Goal: Task Accomplishment & Management: Complete application form

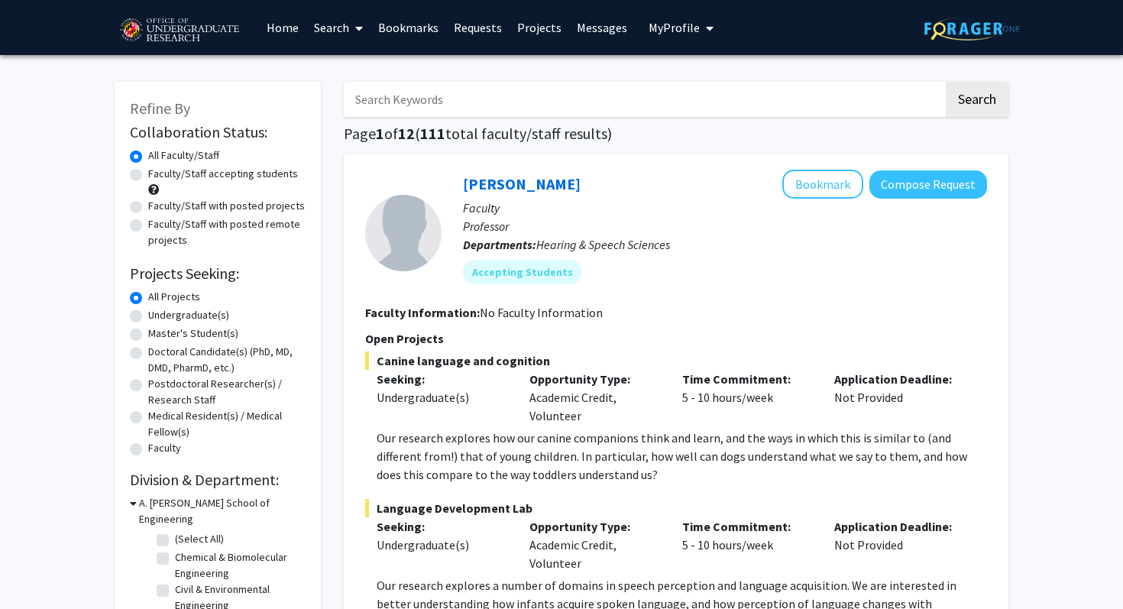
click at [421, 26] on link "Bookmarks" at bounding box center [409, 27] width 76 height 53
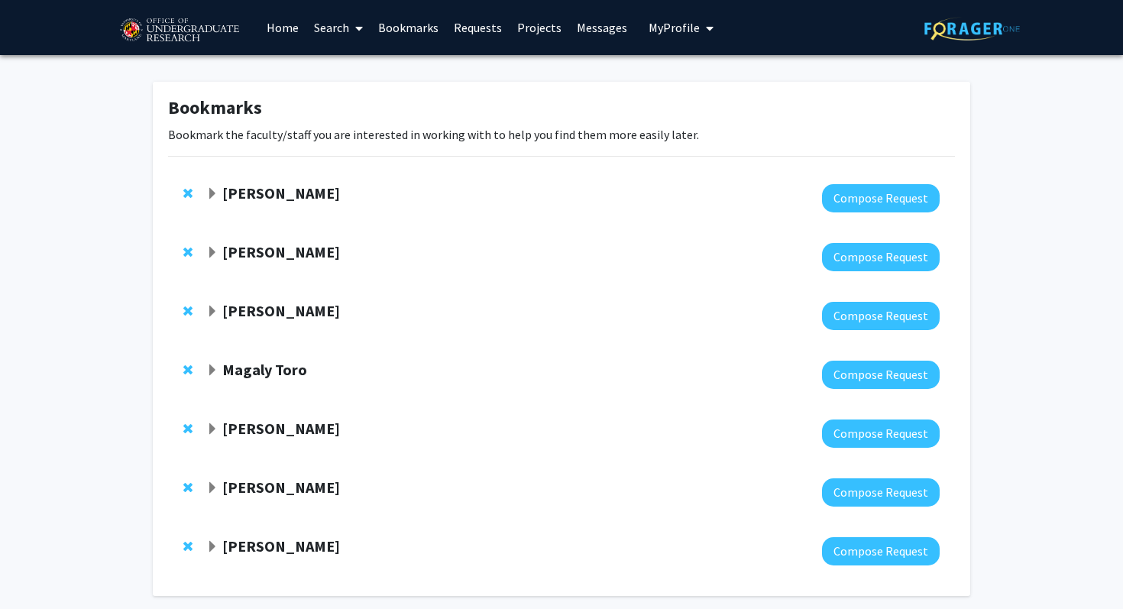
click at [290, 251] on strong "[PERSON_NAME]" at bounding box center [281, 251] width 118 height 19
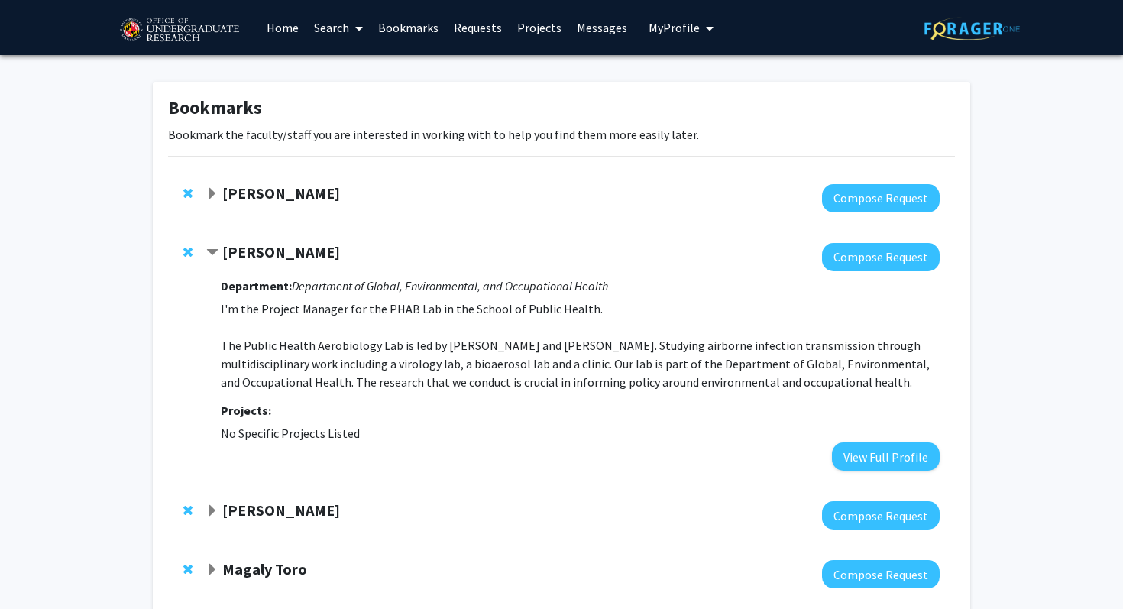
click at [290, 251] on strong "[PERSON_NAME]" at bounding box center [281, 251] width 118 height 19
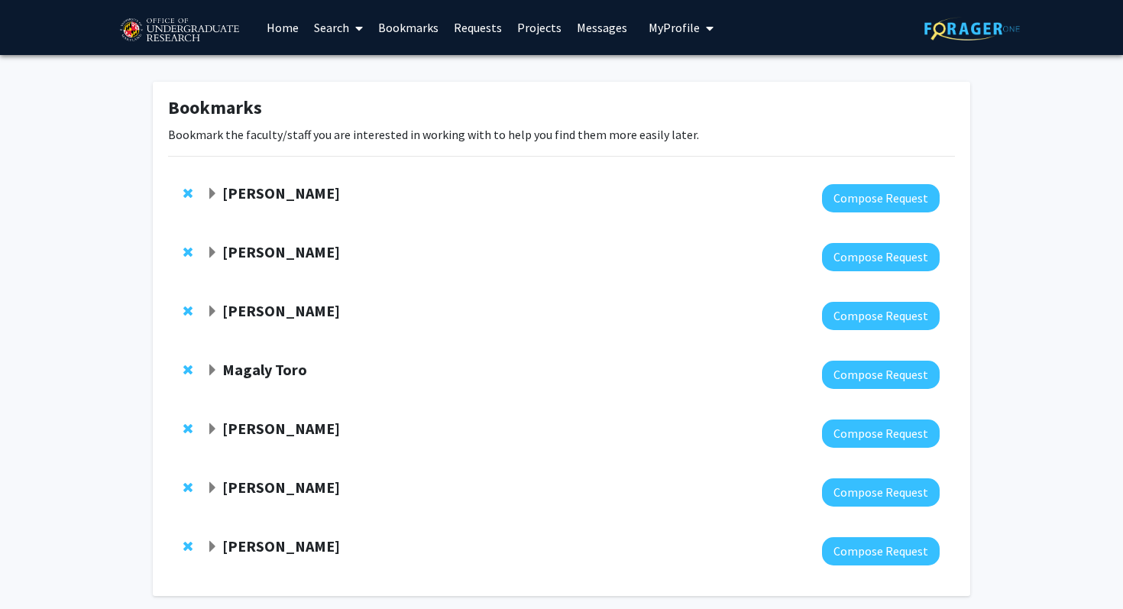
click at [319, 200] on strong "[PERSON_NAME]" at bounding box center [281, 192] width 118 height 19
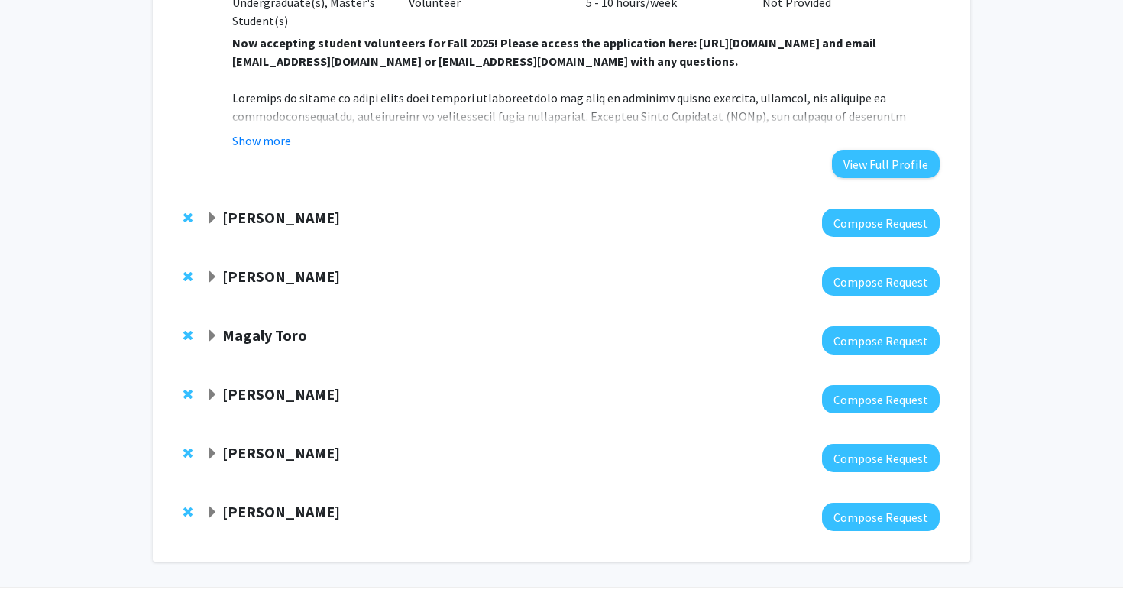
scroll to position [692, 0]
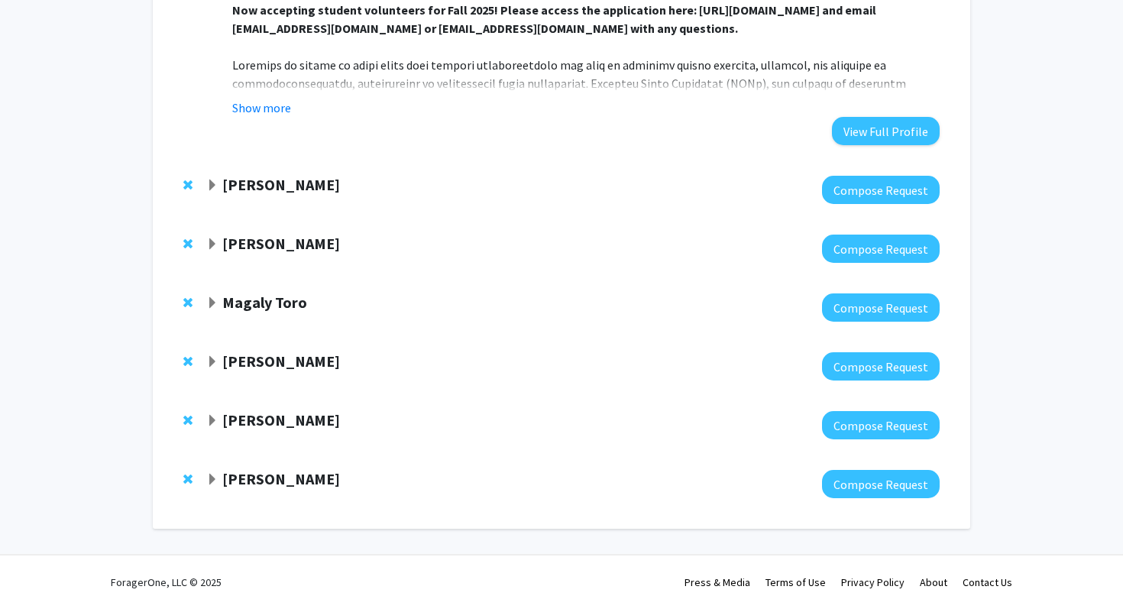
click at [274, 466] on div "[PERSON_NAME] Billing Compose Request" at bounding box center [561, 484] width 787 height 59
click at [278, 484] on strong "[PERSON_NAME]" at bounding box center [281, 478] width 118 height 19
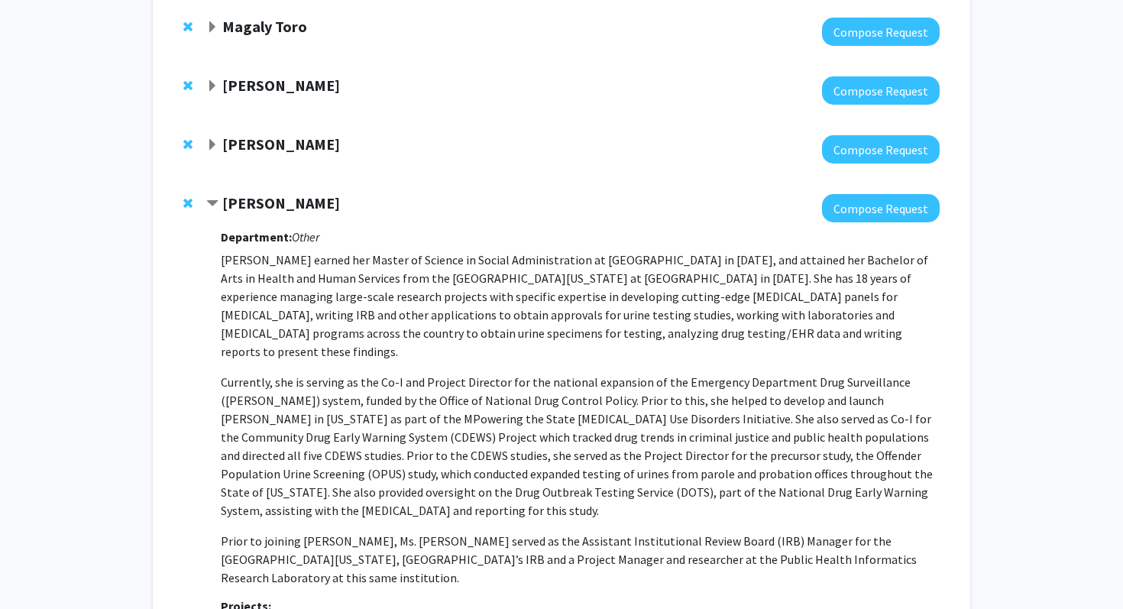
scroll to position [1077, 0]
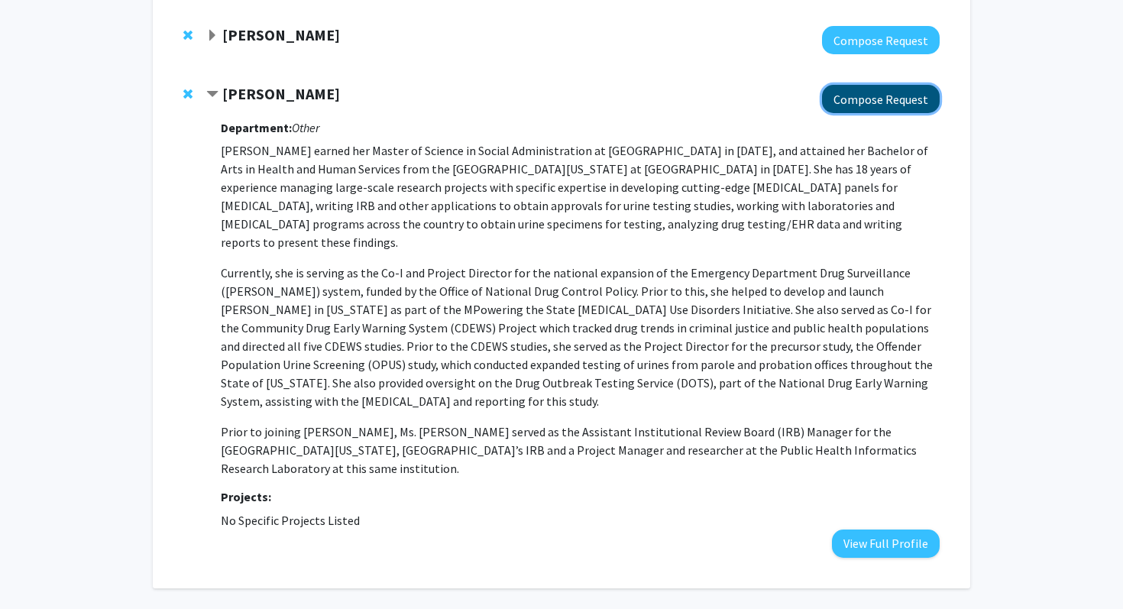
click at [903, 92] on button "Compose Request" at bounding box center [881, 99] width 118 height 28
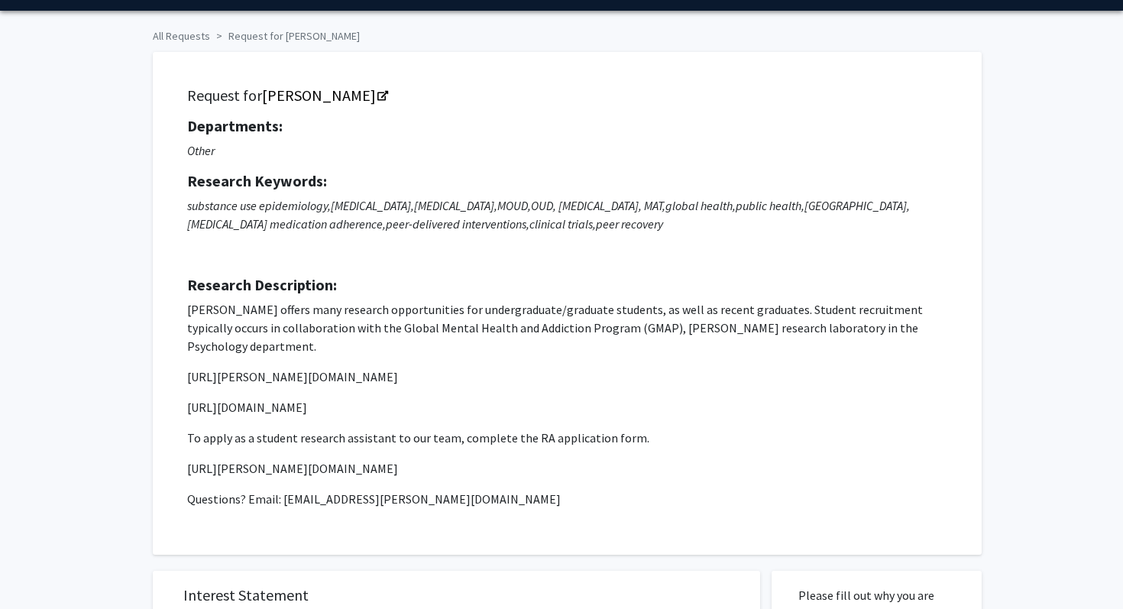
scroll to position [46, 0]
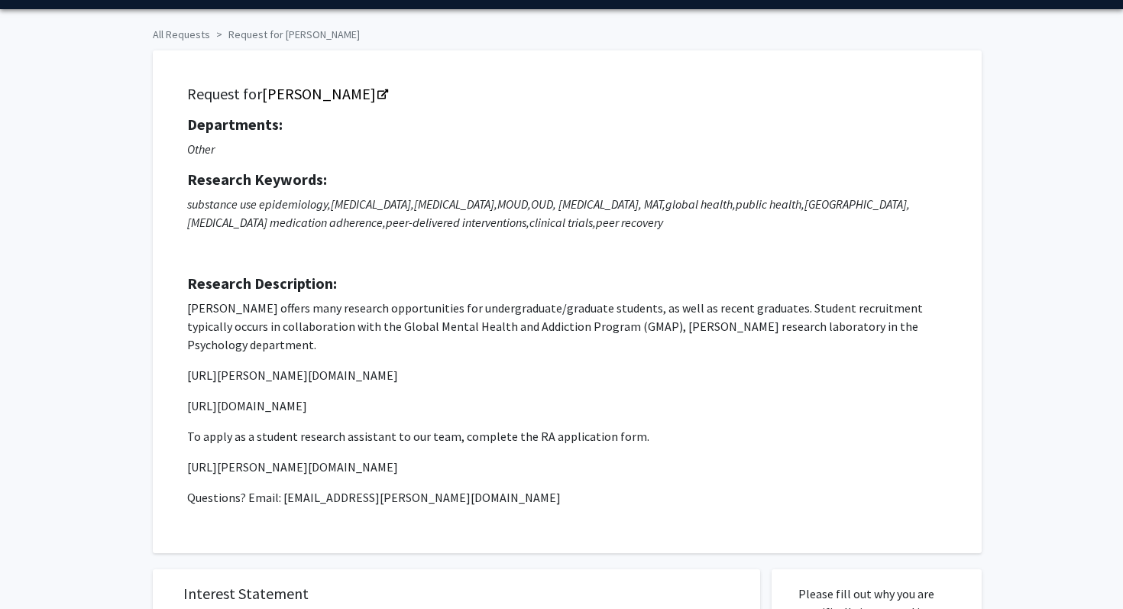
drag, startPoint x: 539, startPoint y: 442, endPoint x: 175, endPoint y: 448, distance: 364.5
click at [174, 448] on div "Request for [PERSON_NAME] Departments: Other Research Keywords: substance use e…" at bounding box center [567, 302] width 791 height 465
copy p "[URL][PERSON_NAME][DOMAIN_NAME]"
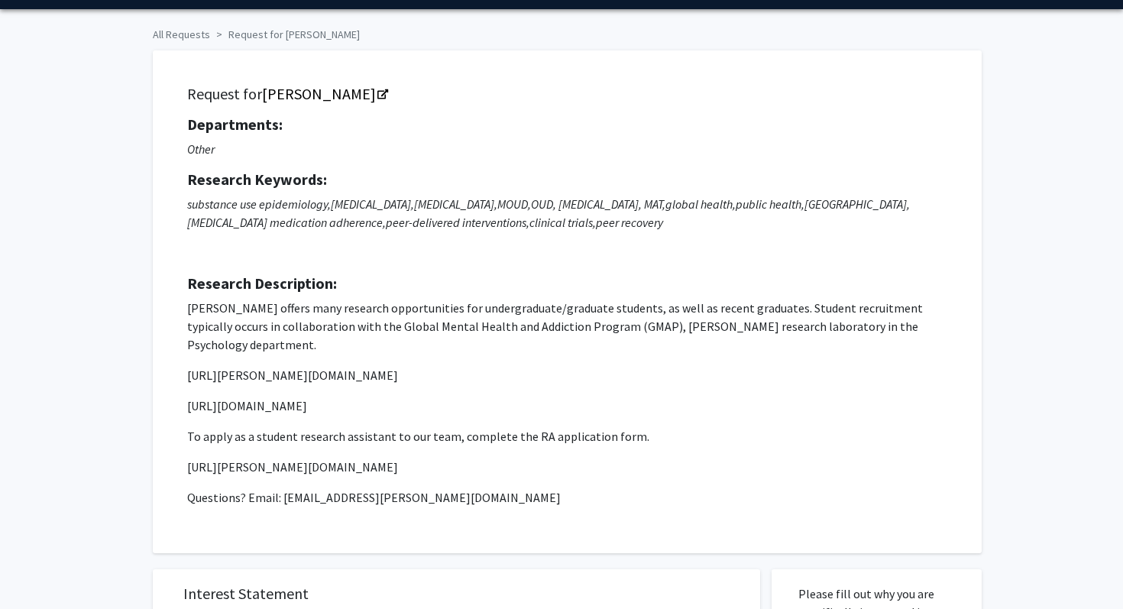
click at [268, 366] on p "[URL][PERSON_NAME][DOMAIN_NAME]" at bounding box center [567, 375] width 760 height 18
copy p "[URL][PERSON_NAME][DOMAIN_NAME]"
click at [578, 253] on p "substance use epidemiology, [MEDICAL_DATA], [MEDICAL_DATA], MOUD, OUD, [MEDICAL…" at bounding box center [567, 228] width 760 height 67
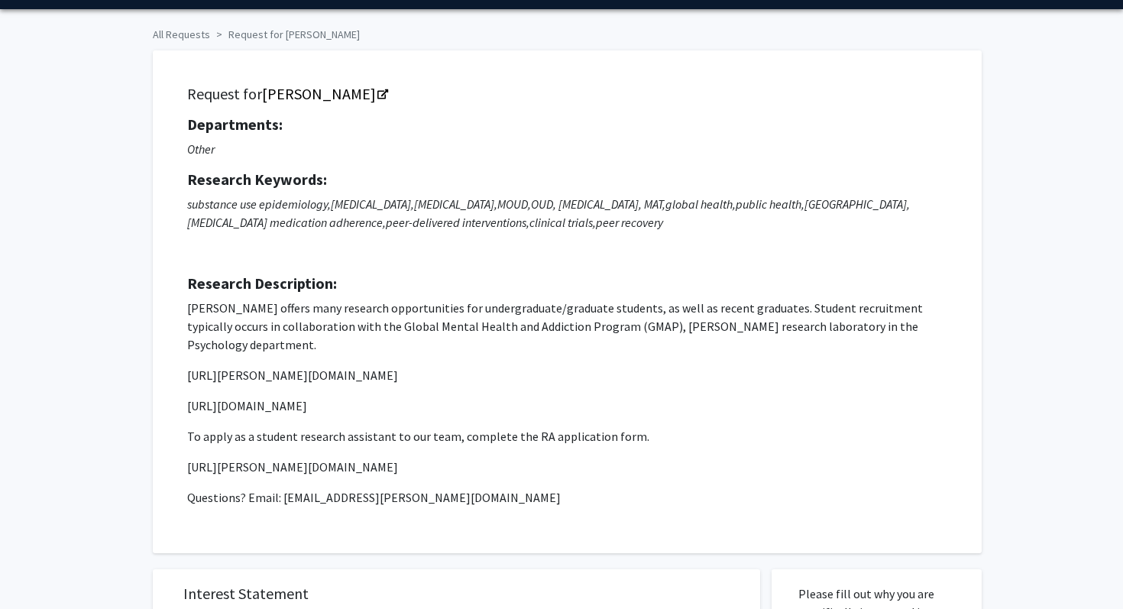
drag, startPoint x: 539, startPoint y: 452, endPoint x: 167, endPoint y: 453, distance: 372.9
click at [167, 453] on div "Request for [PERSON_NAME] Departments: Other Research Keywords: substance use e…" at bounding box center [567, 301] width 829 height 503
copy p "[URL][PERSON_NAME][DOMAIN_NAME]"
click at [502, 267] on div "Departments: Other Research Keywords: substance use epidemiology, [MEDICAL_DATA…" at bounding box center [567, 310] width 760 height 391
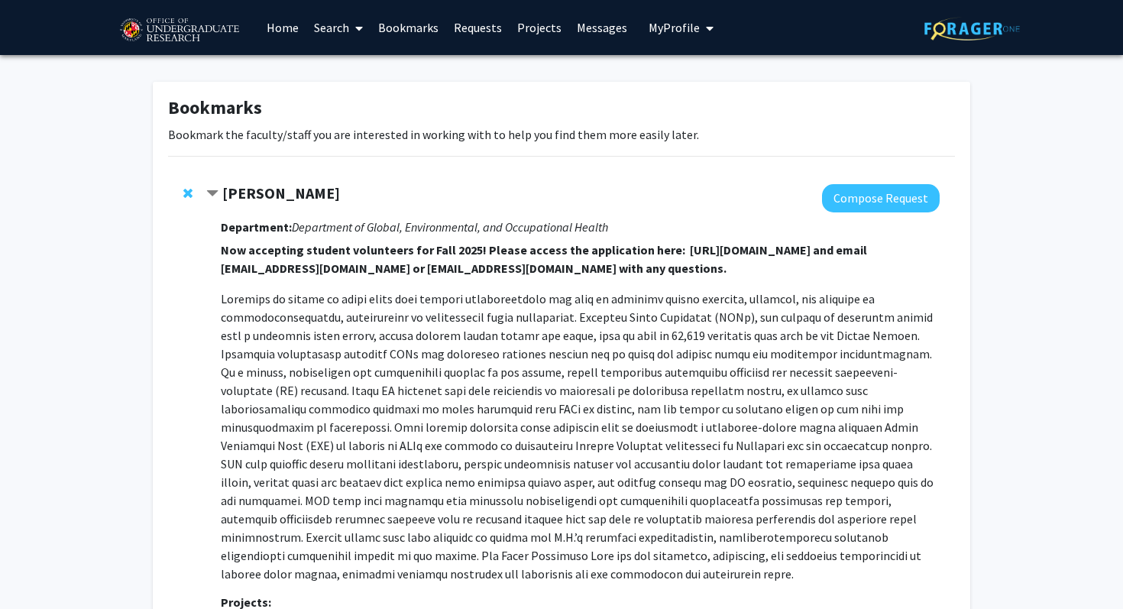
click at [306, 191] on strong "[PERSON_NAME]" at bounding box center [281, 192] width 118 height 19
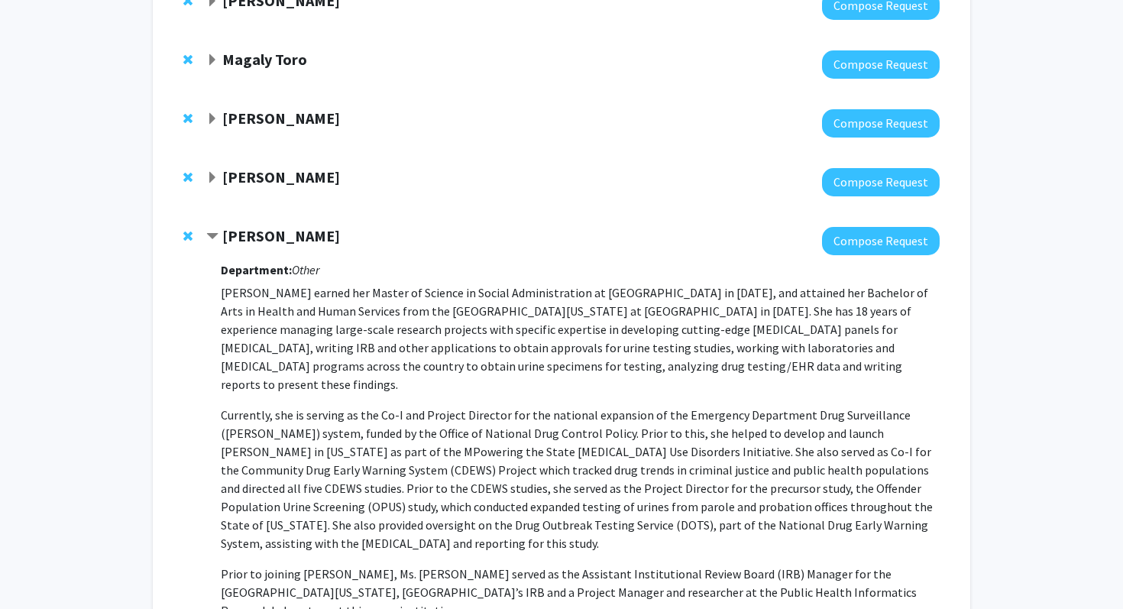
click at [275, 233] on strong "[PERSON_NAME]" at bounding box center [281, 235] width 118 height 19
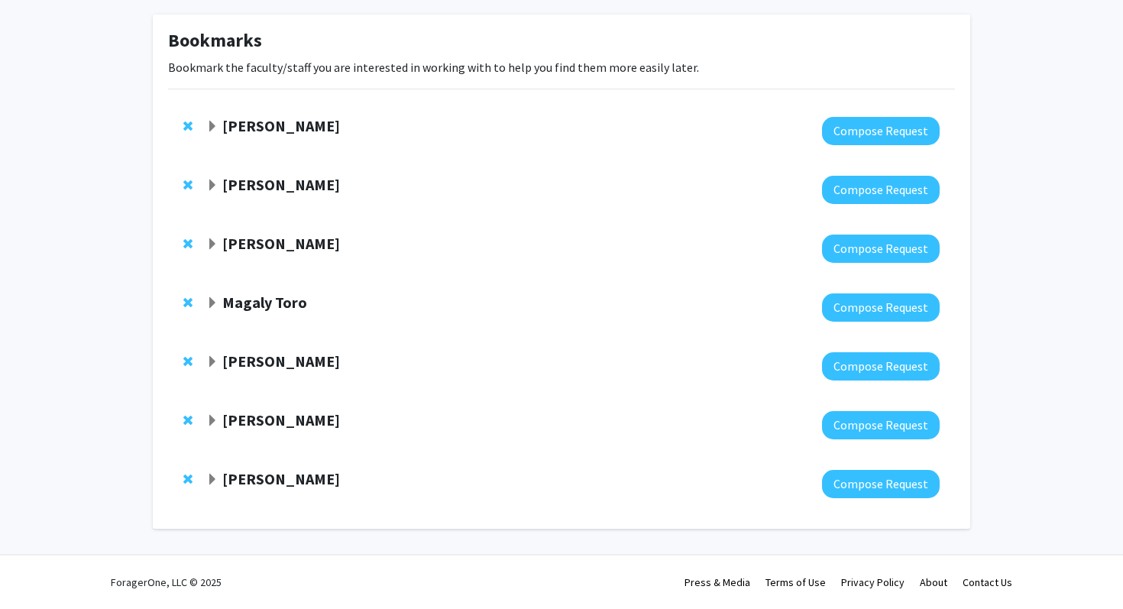
click at [283, 419] on strong "[PERSON_NAME]" at bounding box center [281, 419] width 118 height 19
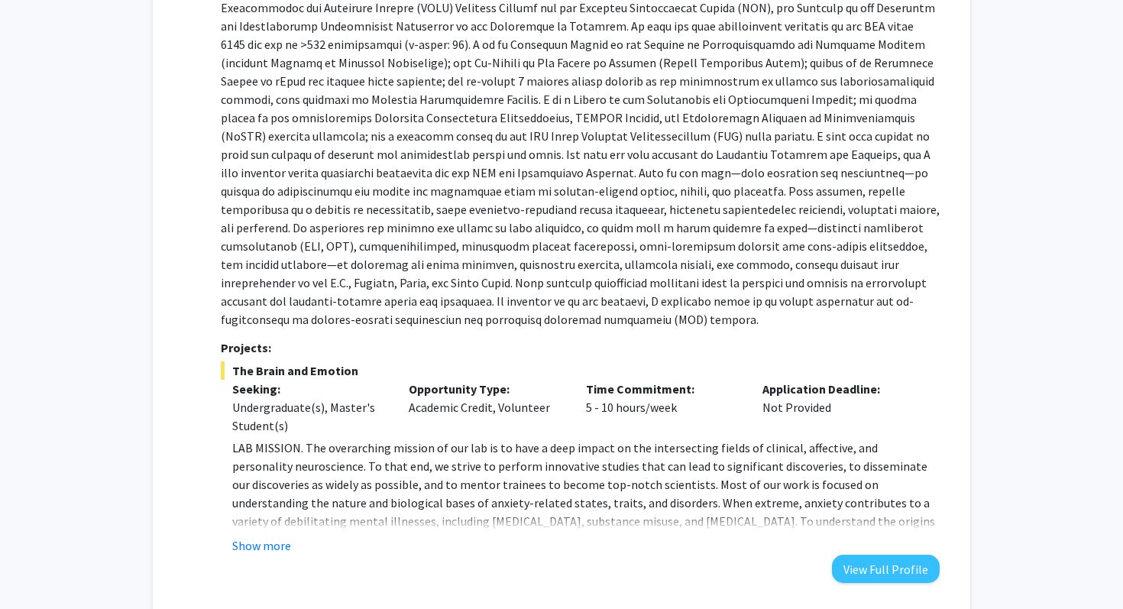
scroll to position [556, 0]
click at [264, 546] on button "Show more" at bounding box center [261, 544] width 59 height 18
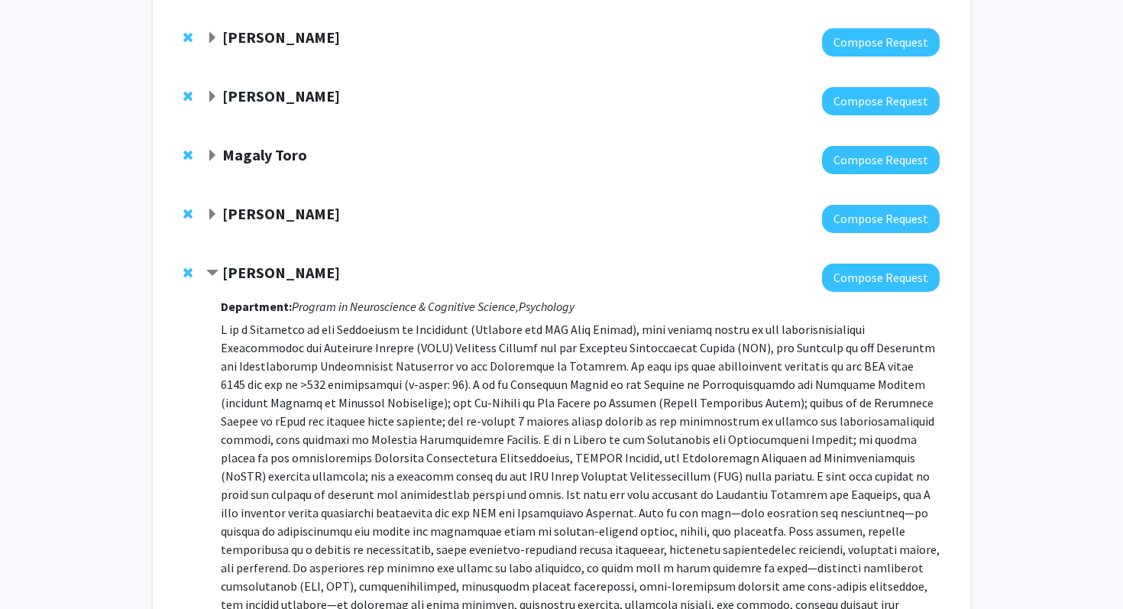
scroll to position [269, 0]
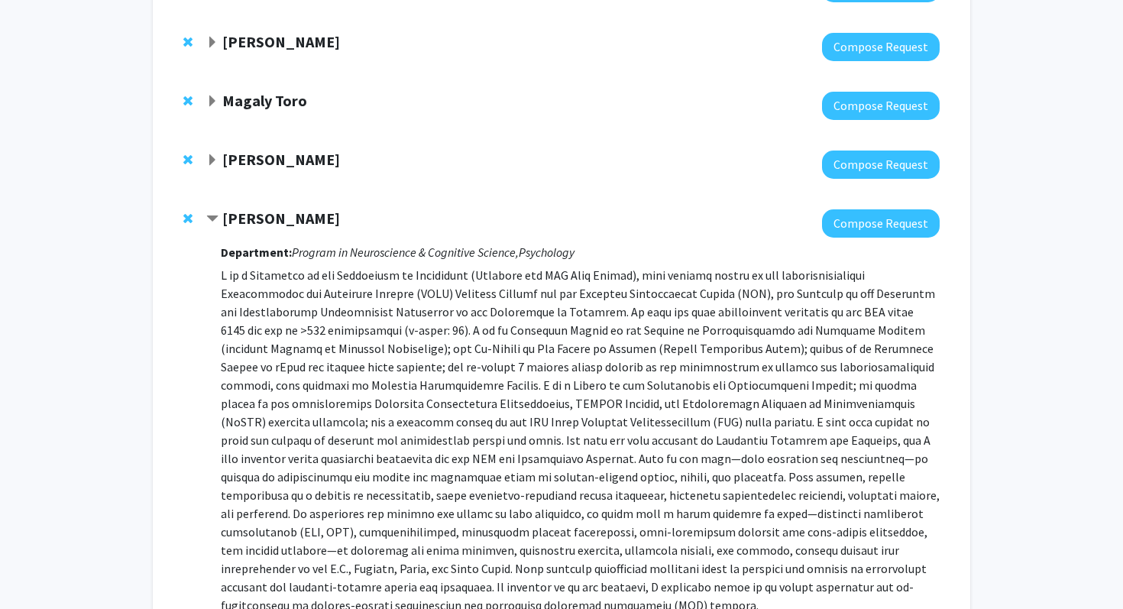
click at [261, 160] on strong "[PERSON_NAME]" at bounding box center [281, 159] width 118 height 19
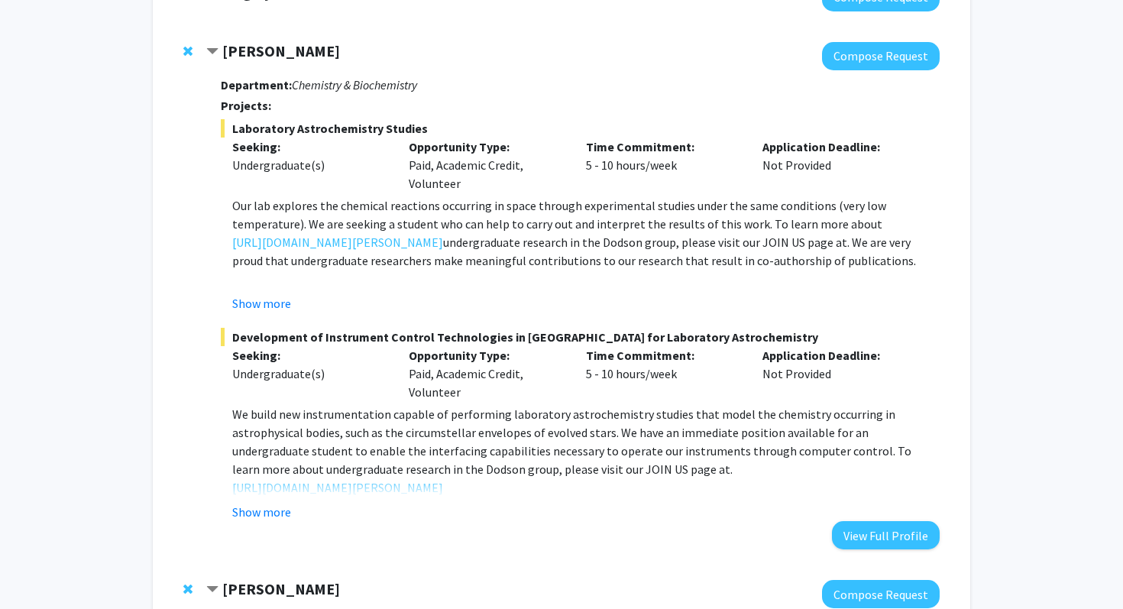
scroll to position [382, 0]
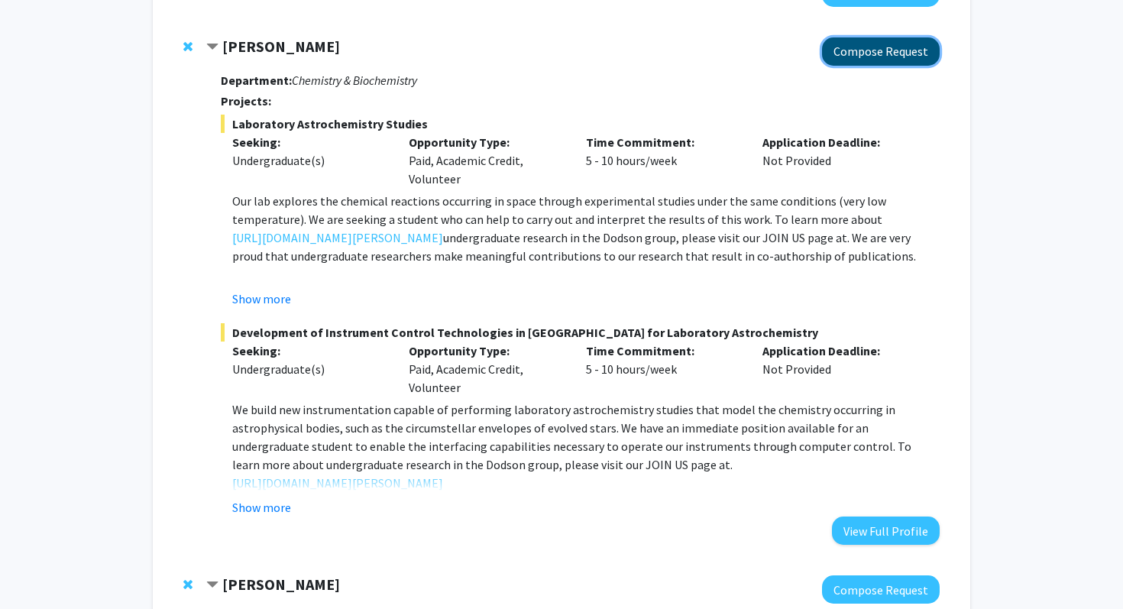
click at [855, 47] on button "Compose Request" at bounding box center [881, 51] width 118 height 28
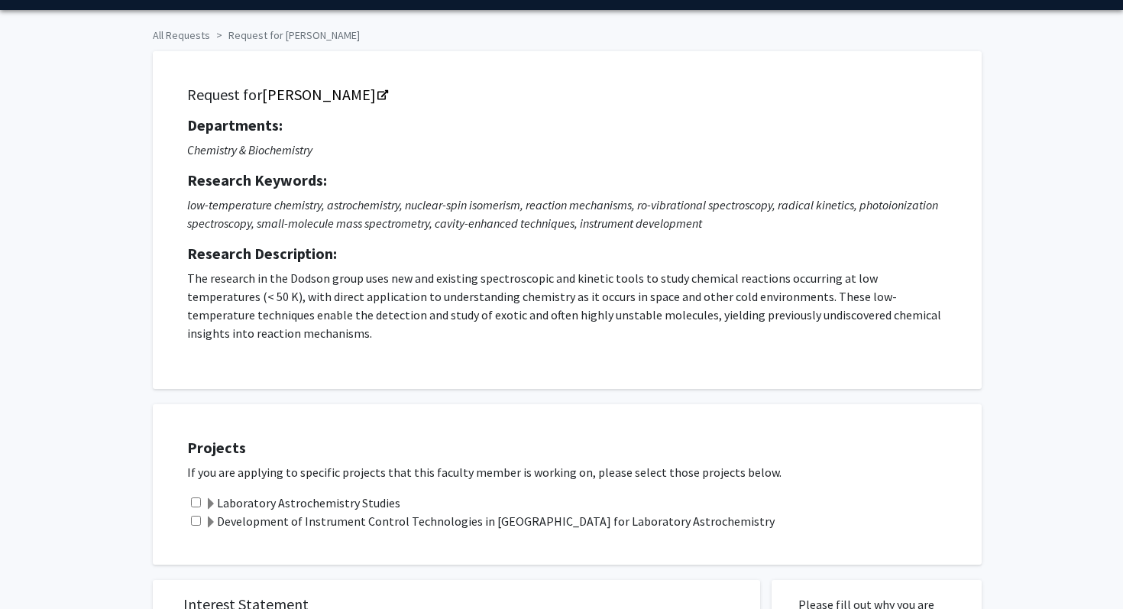
scroll to position [43, 0]
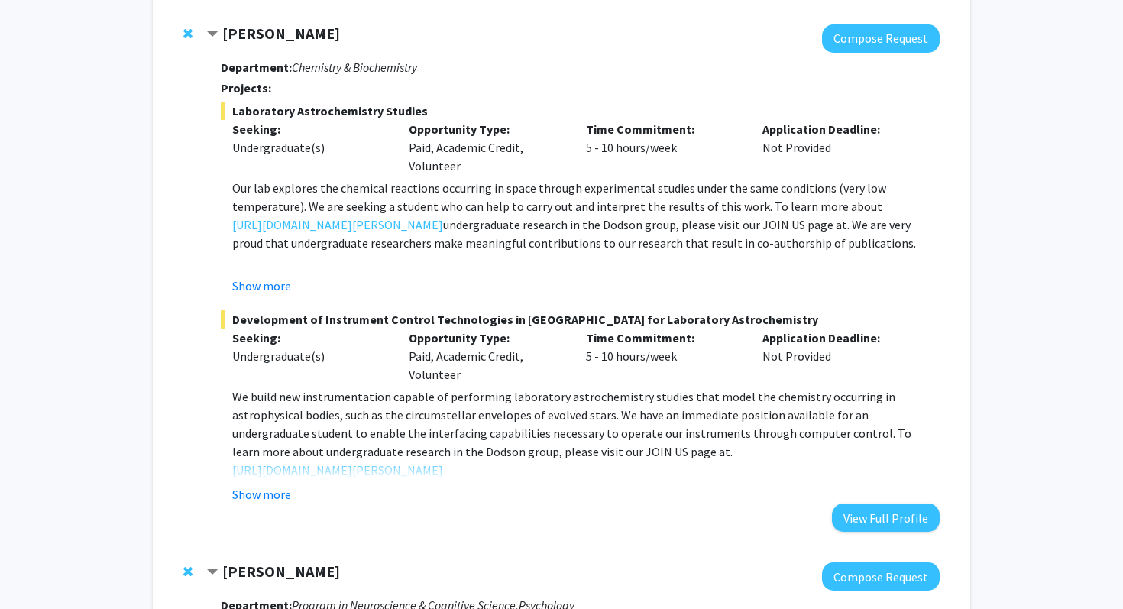
scroll to position [396, 0]
click at [387, 460] on link "[URL][DOMAIN_NAME][PERSON_NAME]" at bounding box center [337, 469] width 211 height 18
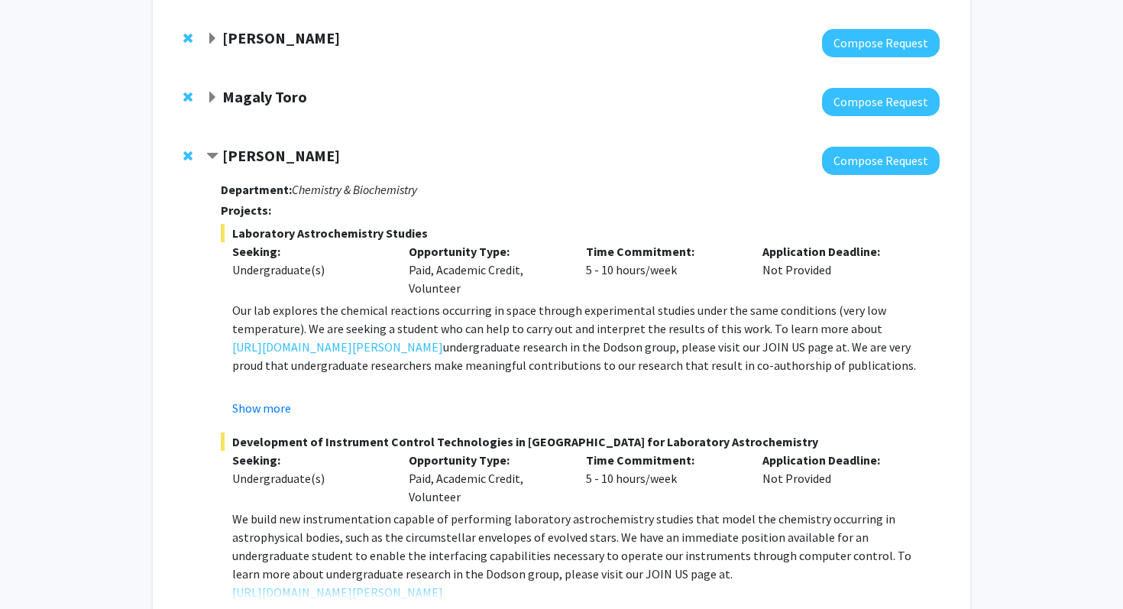
scroll to position [245, 0]
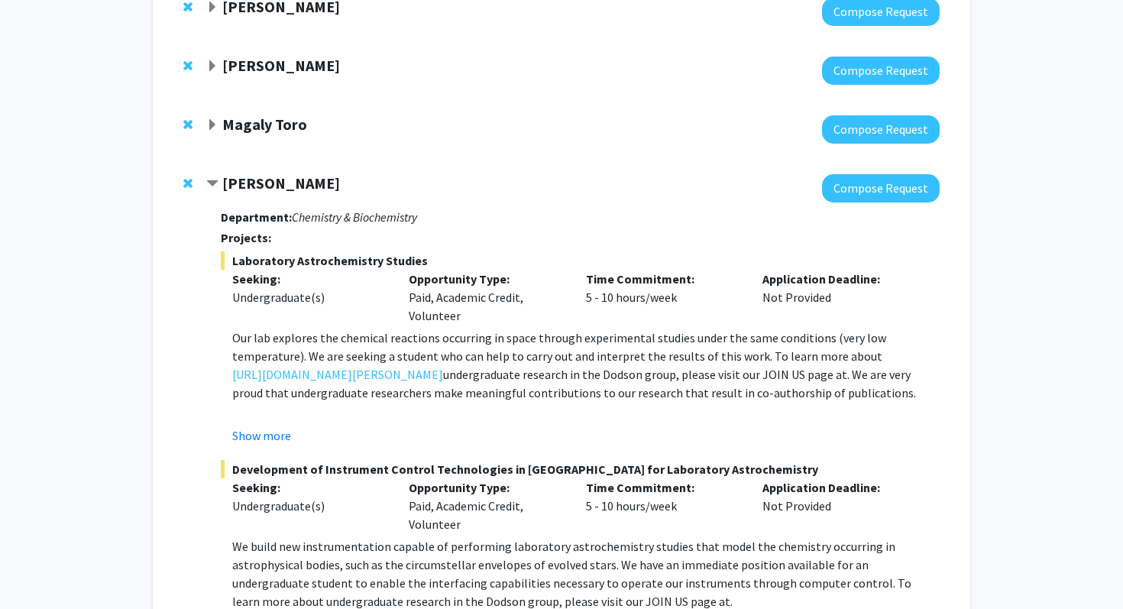
click at [270, 188] on strong "[PERSON_NAME]" at bounding box center [281, 182] width 118 height 19
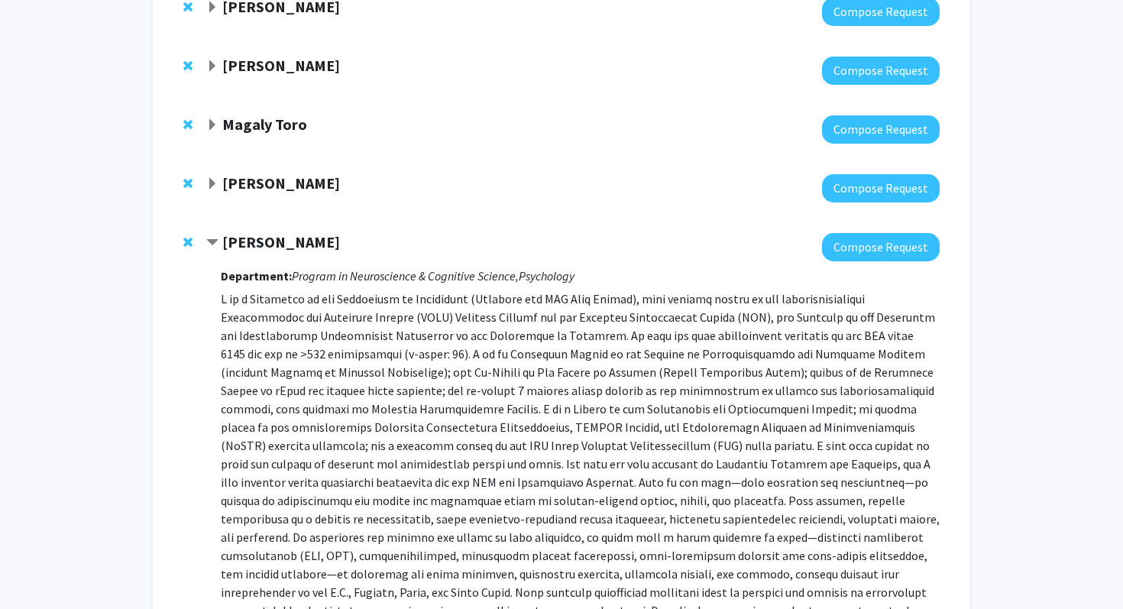
click at [276, 128] on strong "Magaly Toro" at bounding box center [264, 124] width 85 height 19
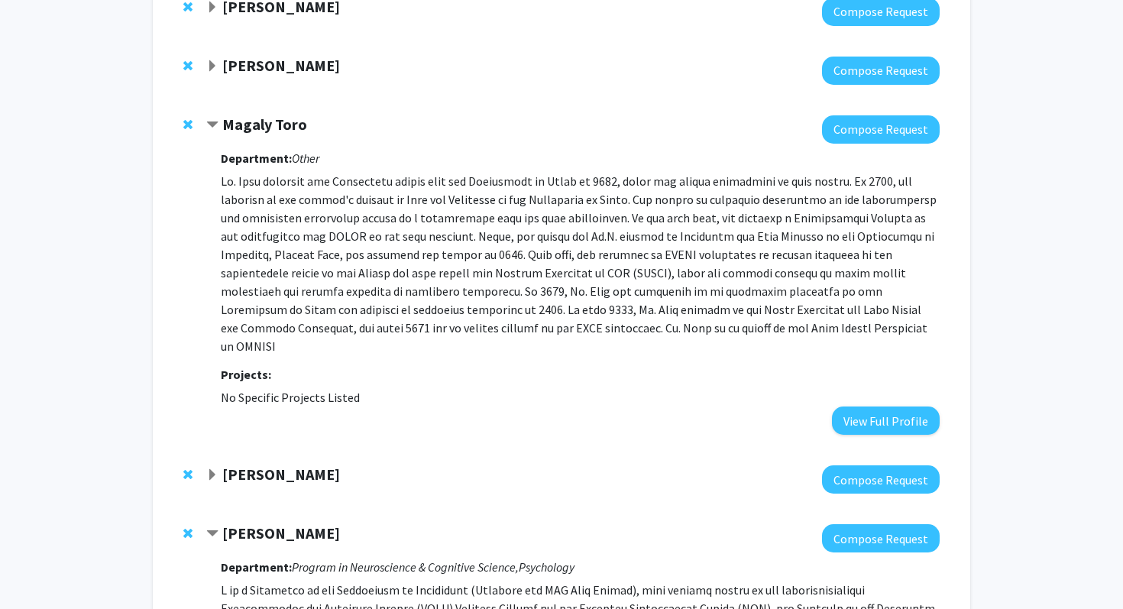
click at [276, 128] on strong "Magaly Toro" at bounding box center [264, 124] width 85 height 19
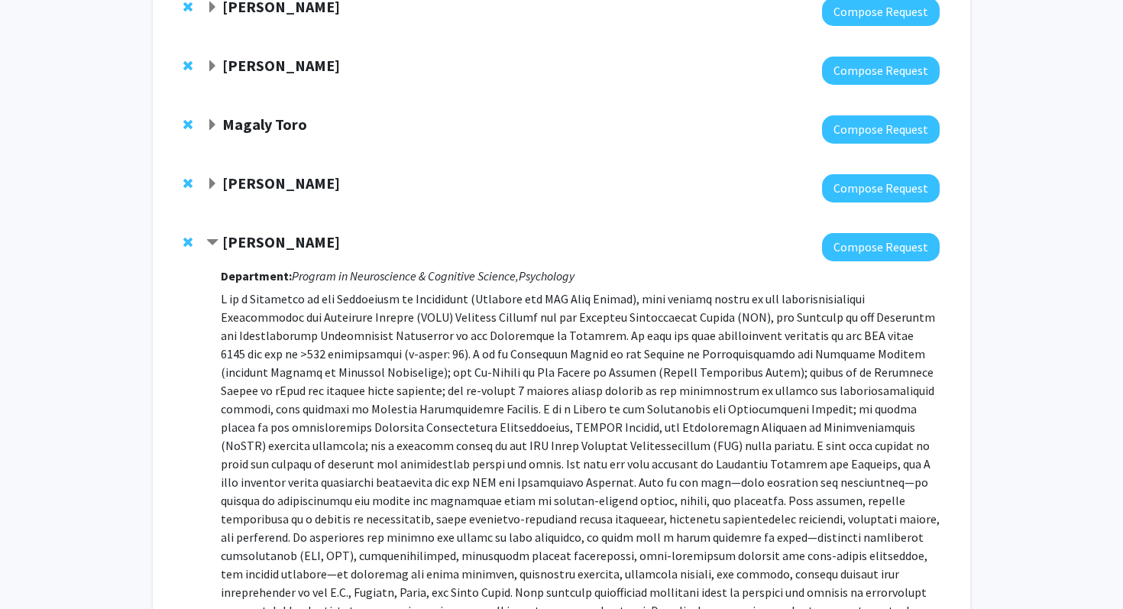
click at [283, 73] on strong "[PERSON_NAME]" at bounding box center [281, 65] width 118 height 19
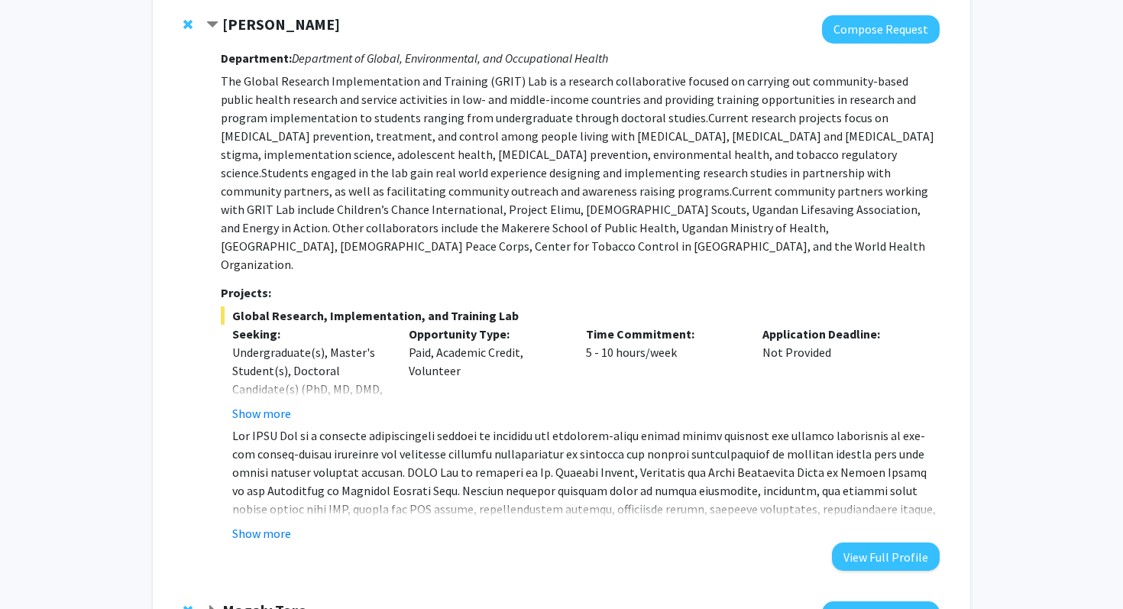
scroll to position [289, 0]
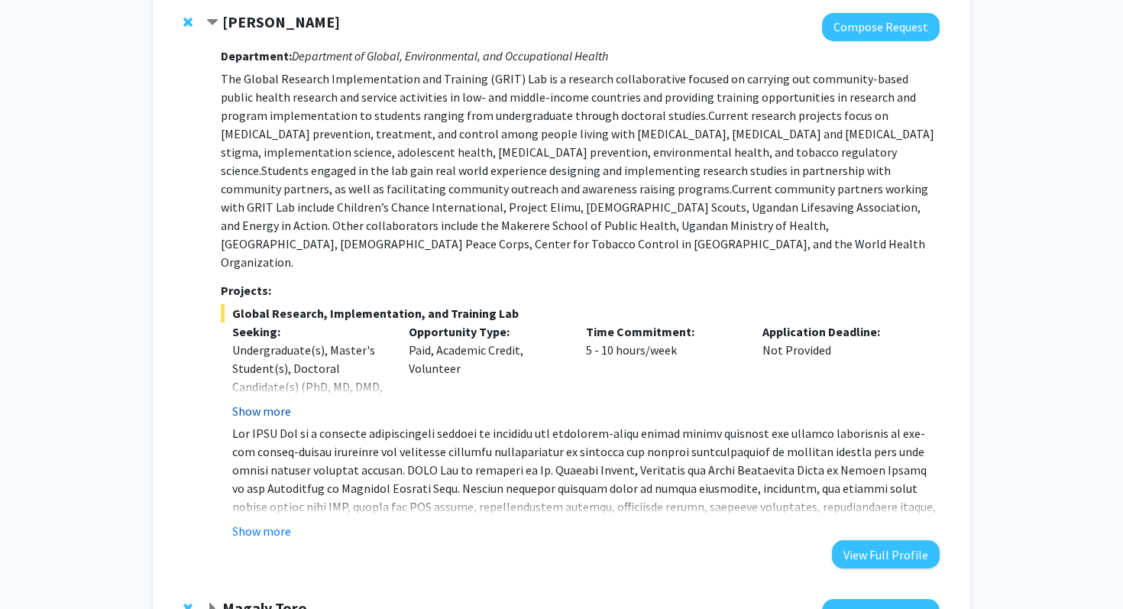
click at [277, 402] on button "Show more" at bounding box center [261, 411] width 59 height 18
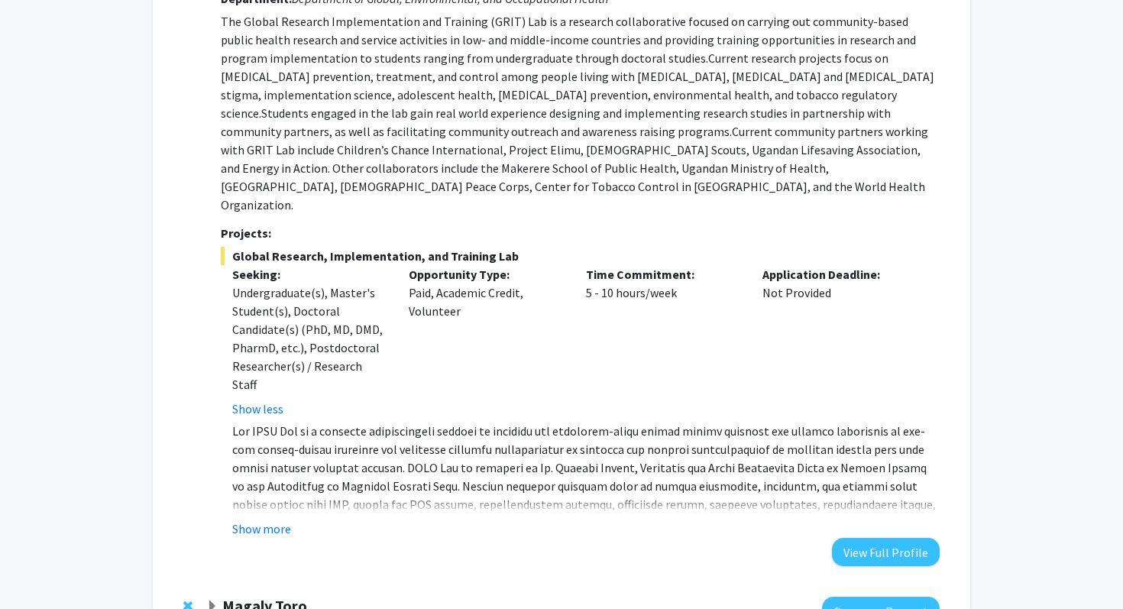
scroll to position [348, 0]
click at [277, 518] on button "Show more" at bounding box center [261, 527] width 59 height 18
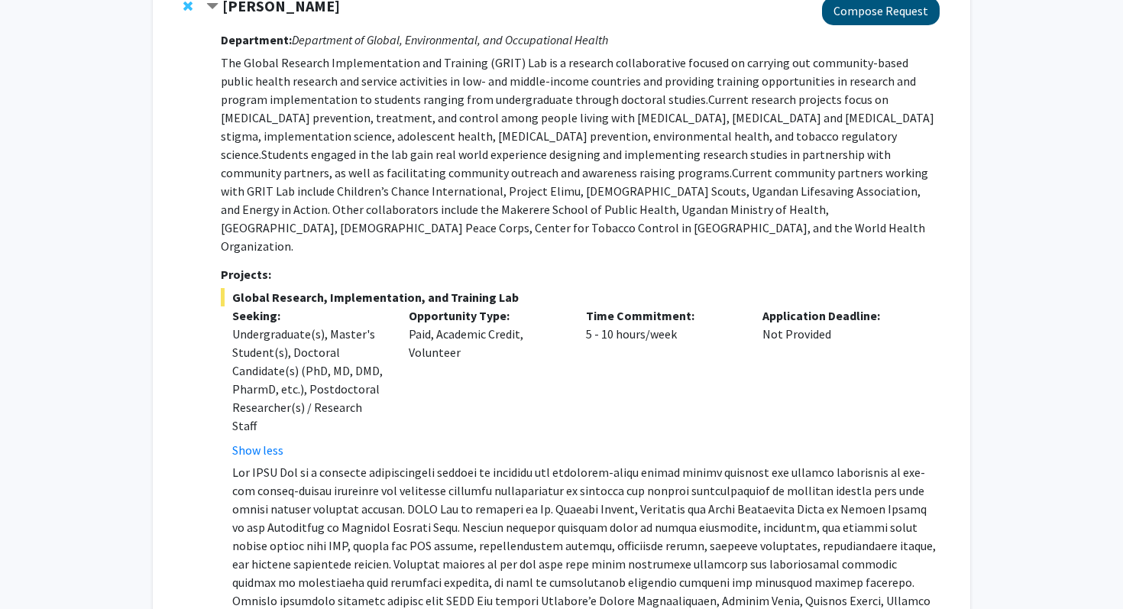
scroll to position [143, 0]
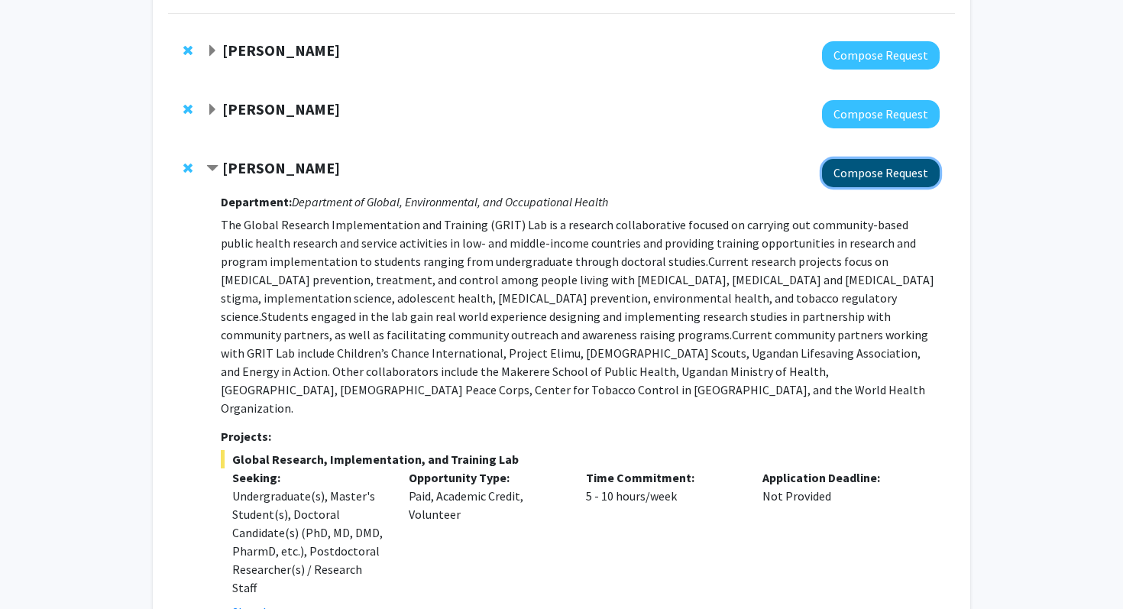
click at [889, 178] on button "Compose Request" at bounding box center [881, 173] width 118 height 28
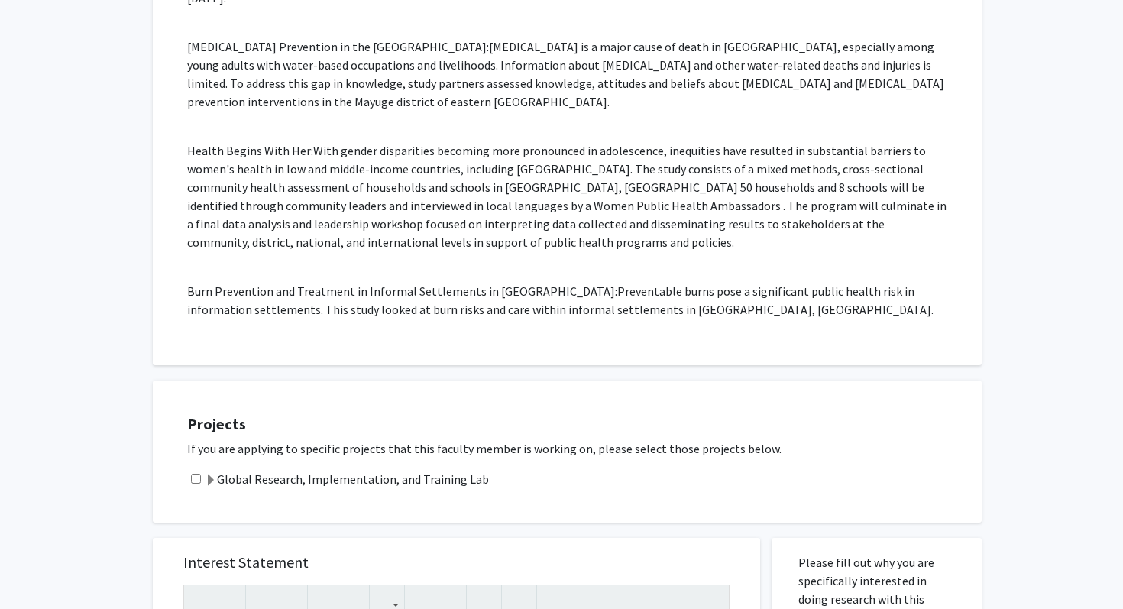
scroll to position [1179, 0]
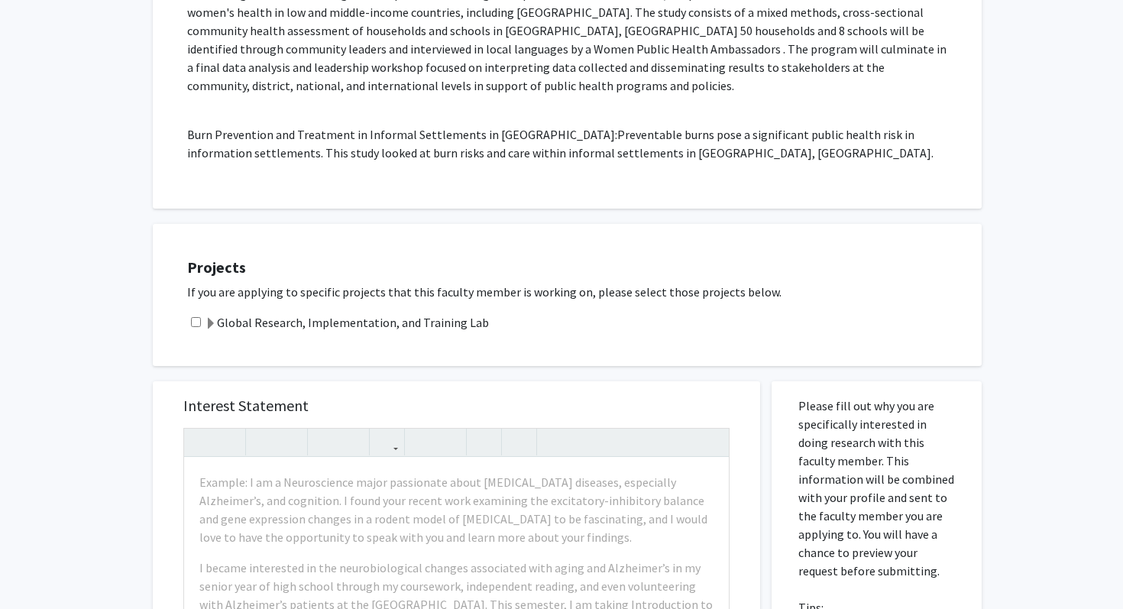
click at [430, 313] on label "Global Research, Implementation, and Training Lab" at bounding box center [347, 322] width 284 height 18
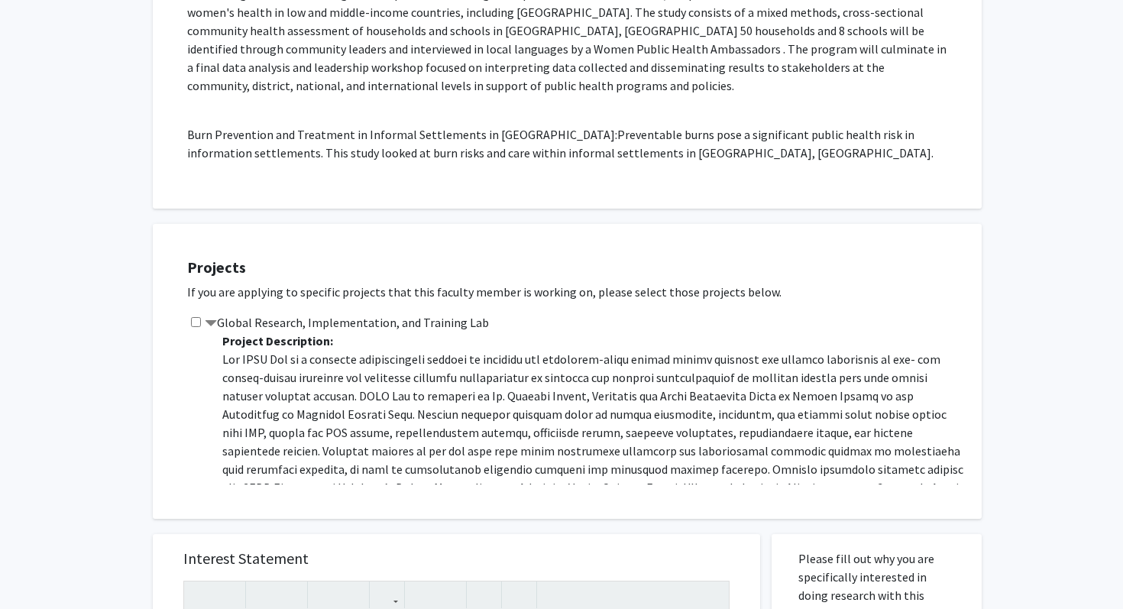
click at [193, 313] on div "Global Research, Implementation, and Training Lab Project Description: Seeking:…" at bounding box center [576, 398] width 779 height 171
click at [193, 317] on input "checkbox" at bounding box center [196, 322] width 10 height 10
checkbox input "true"
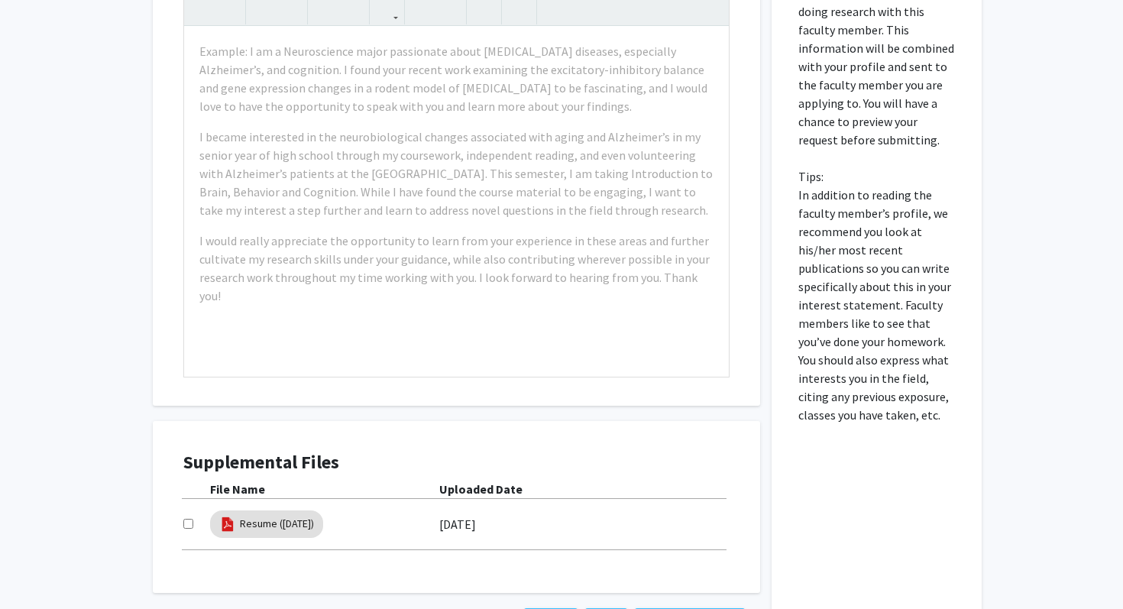
scroll to position [1818, 0]
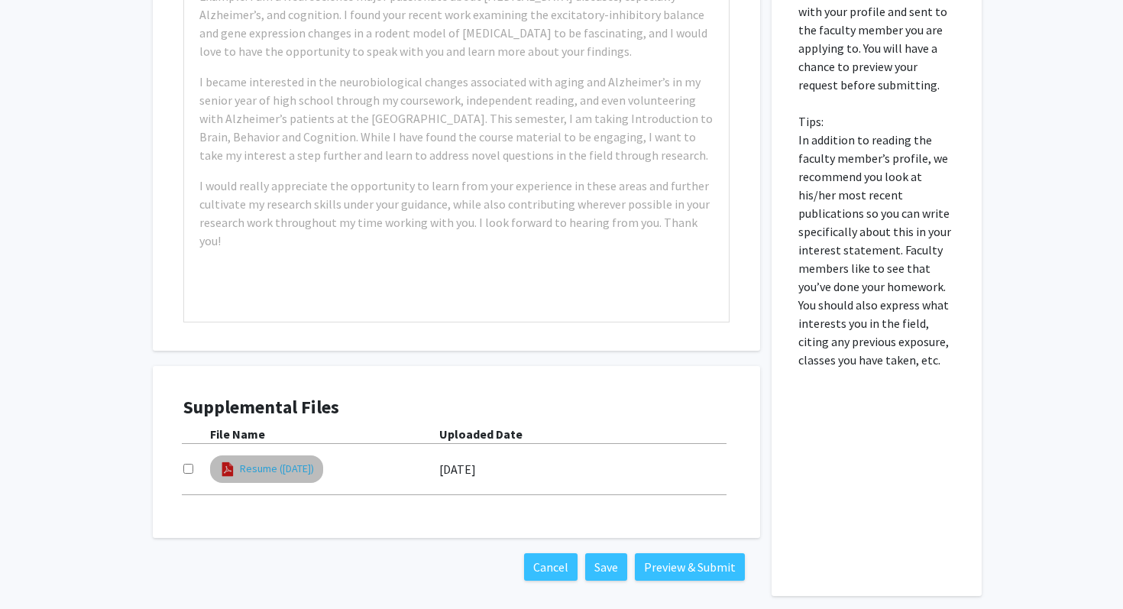
click at [300, 461] on link "Resume ([DATE])" at bounding box center [277, 469] width 74 height 16
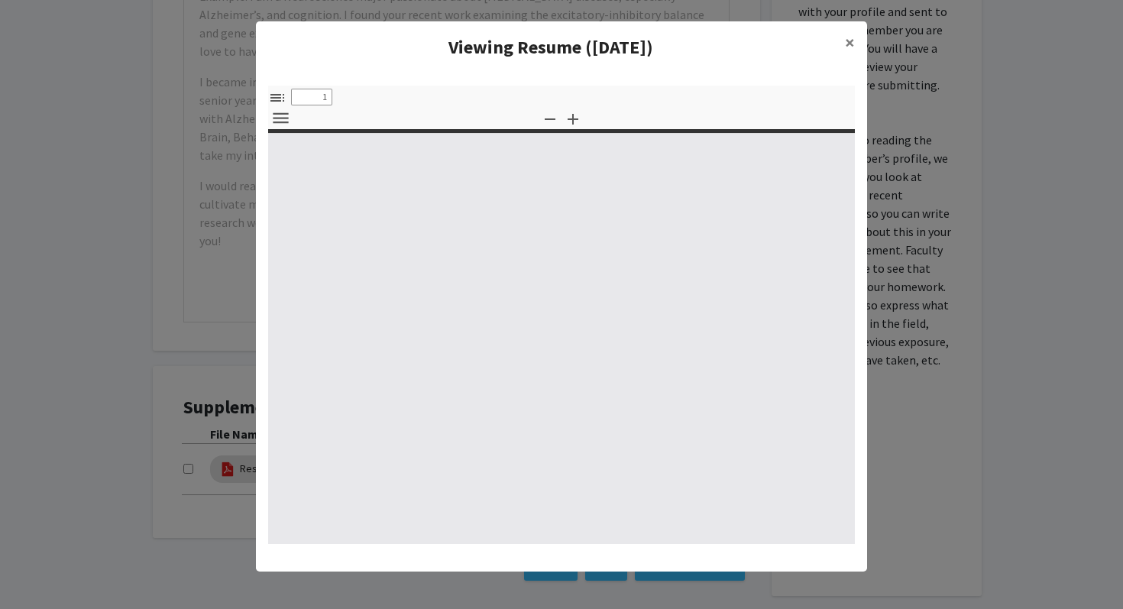
select select "custom"
type input "0"
select select "custom"
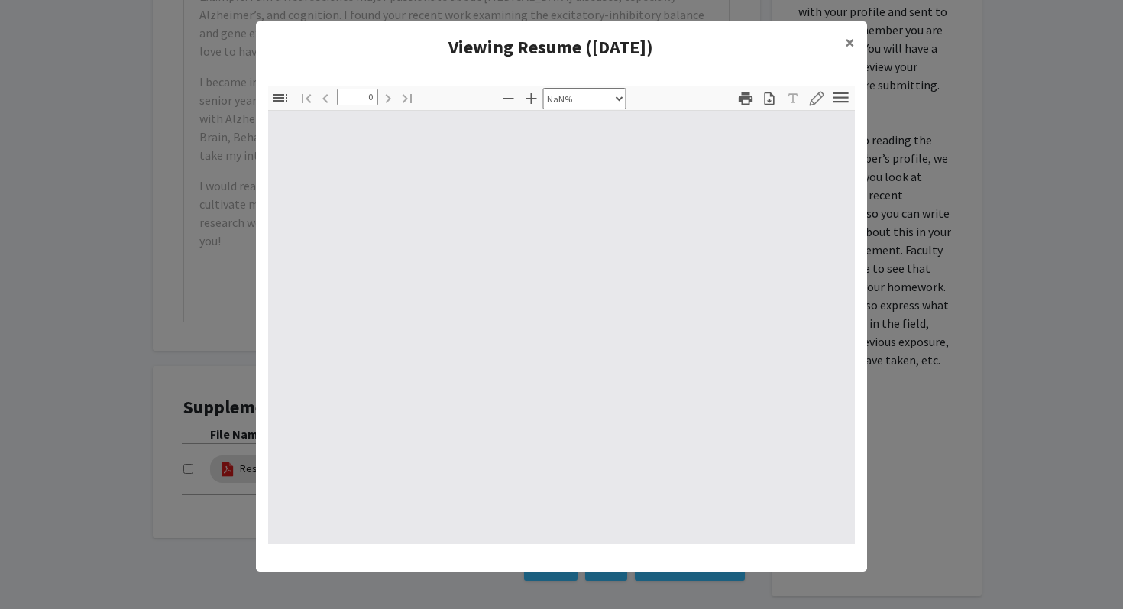
type input "1"
select select "auto"
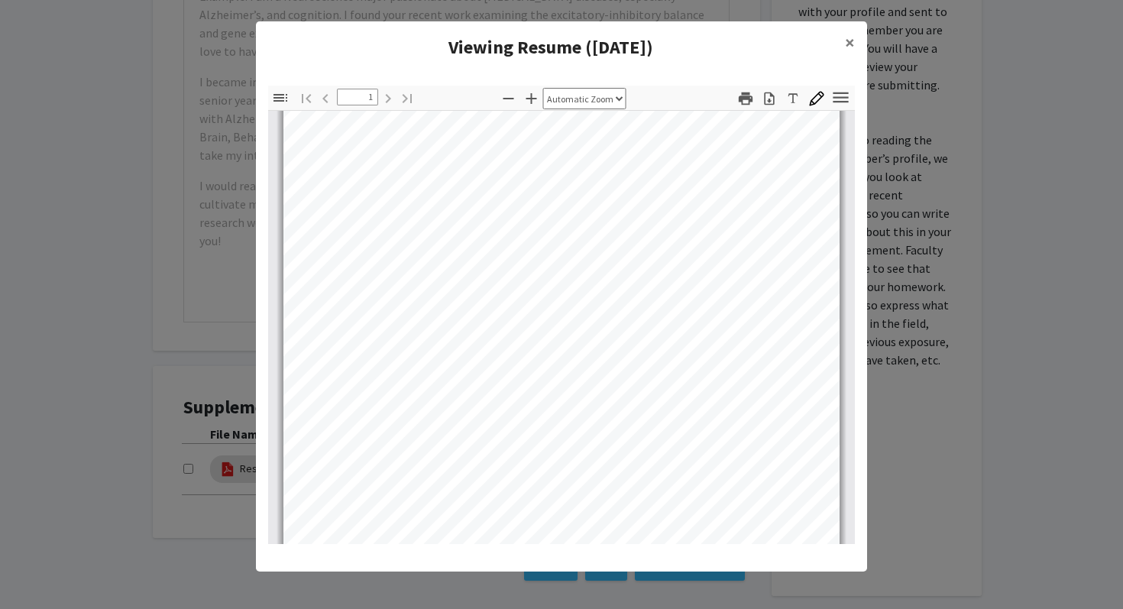
scroll to position [60, 0]
click at [852, 40] on span "×" at bounding box center [850, 43] width 10 height 24
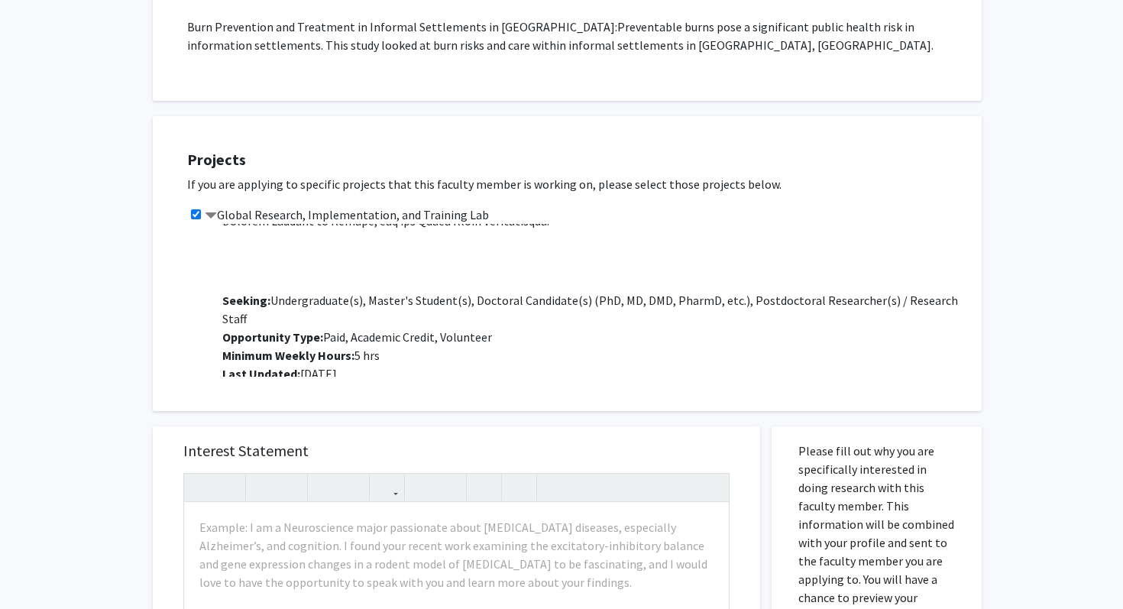
scroll to position [1223, 0]
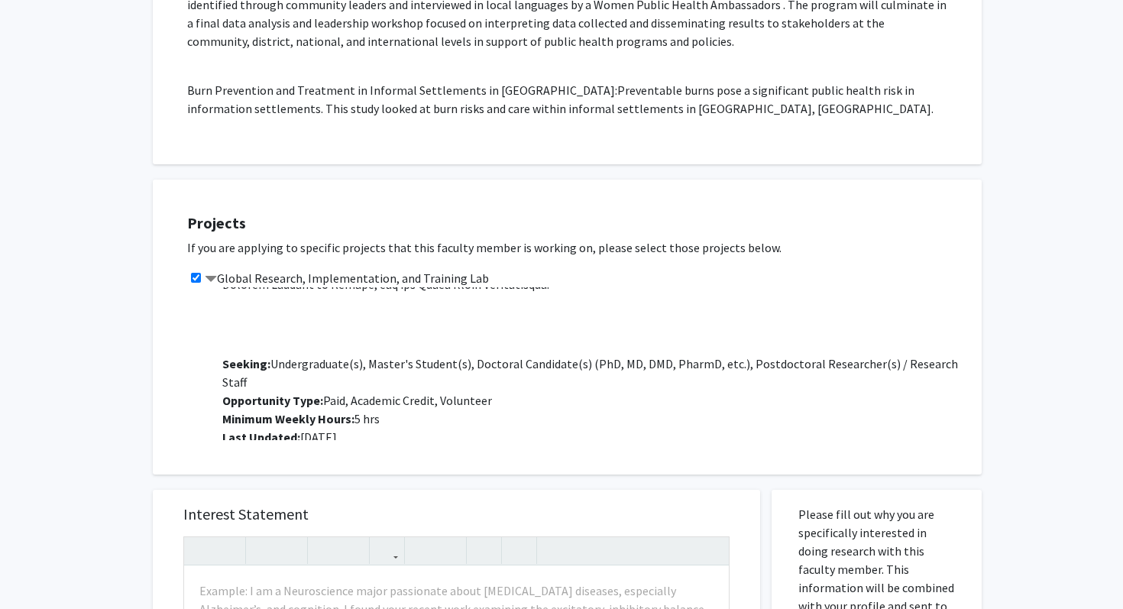
click at [215, 274] on span at bounding box center [211, 280] width 12 height 12
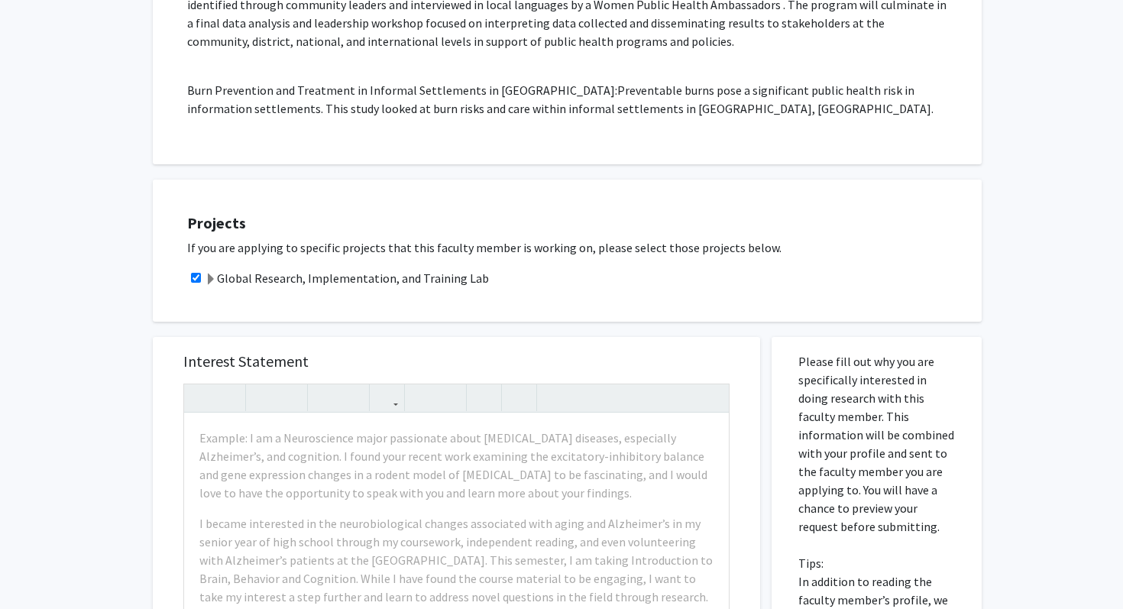
click at [321, 269] on label "Global Research, Implementation, and Training Lab" at bounding box center [347, 278] width 284 height 18
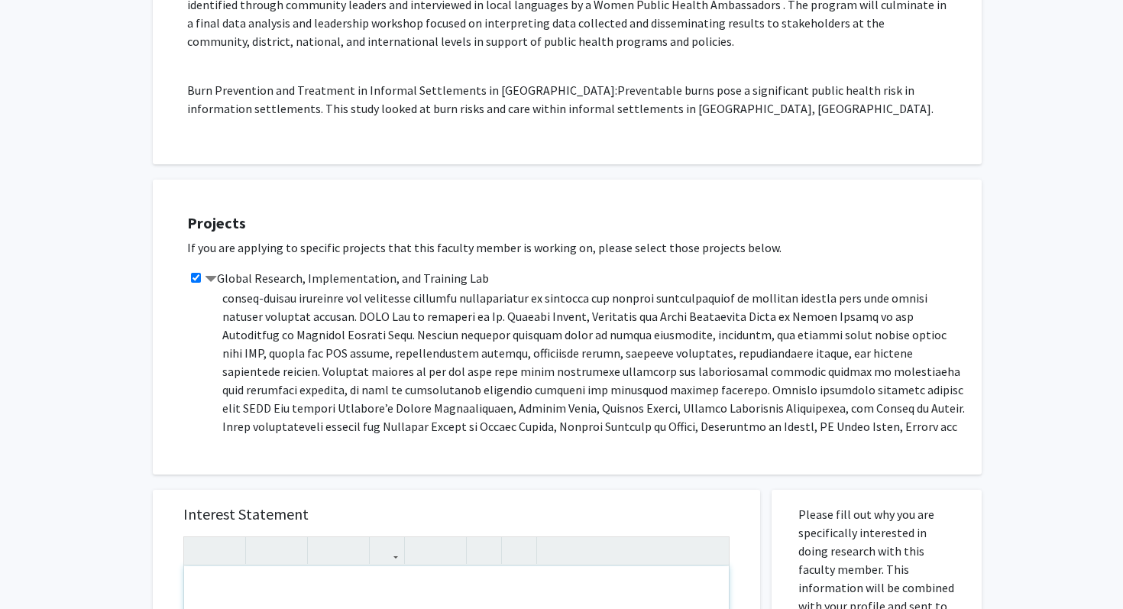
scroll to position [951, 0]
